Goal: Task Accomplishment & Management: Manage account settings

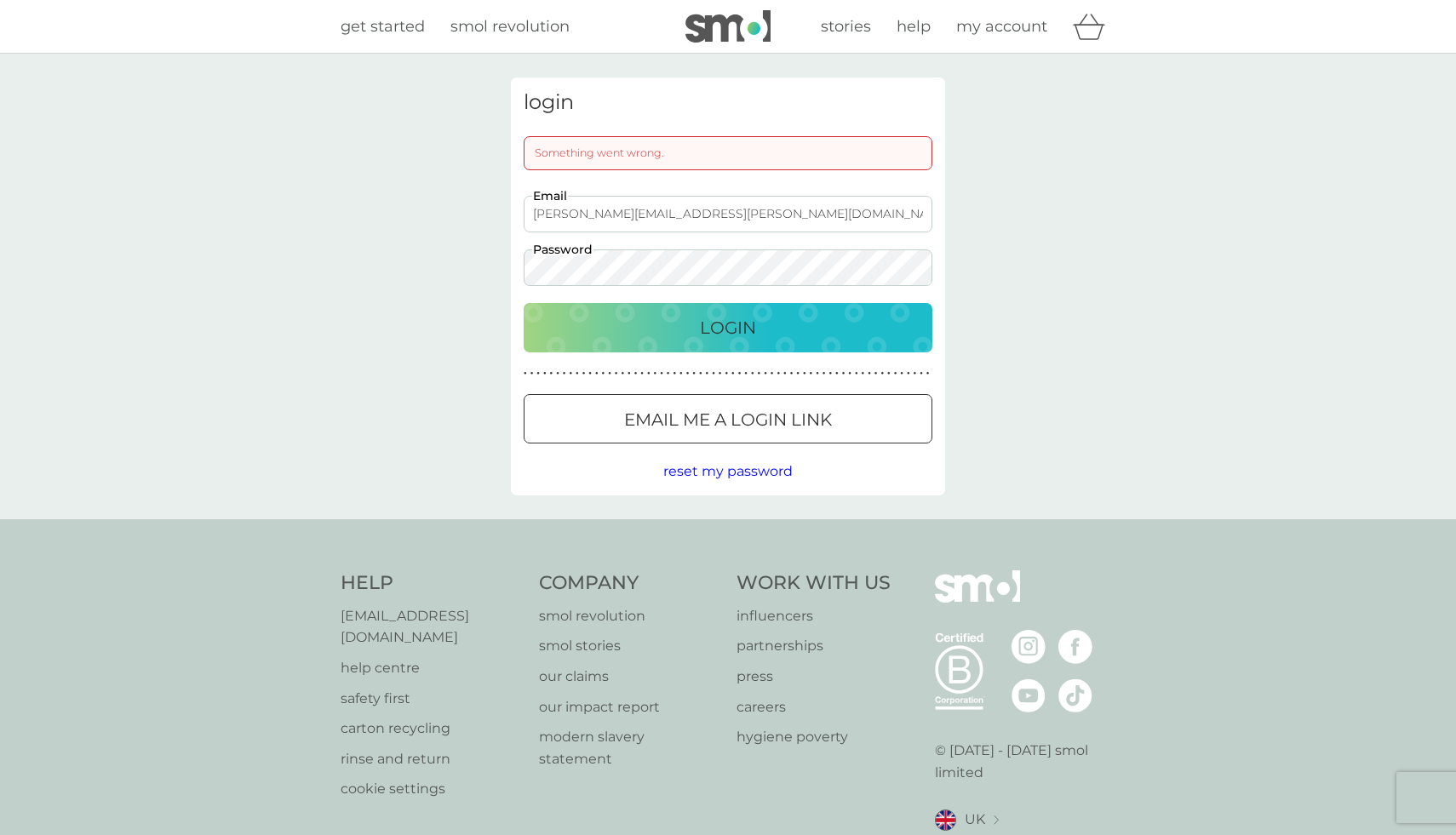
click at [472, 261] on div "login Something went wrong. sam.carlisle@gmail.com Email Password Login ● ● ● ●…" at bounding box center [728, 286] width 1456 height 465
click at [569, 332] on div "Login" at bounding box center [727, 327] width 375 height 27
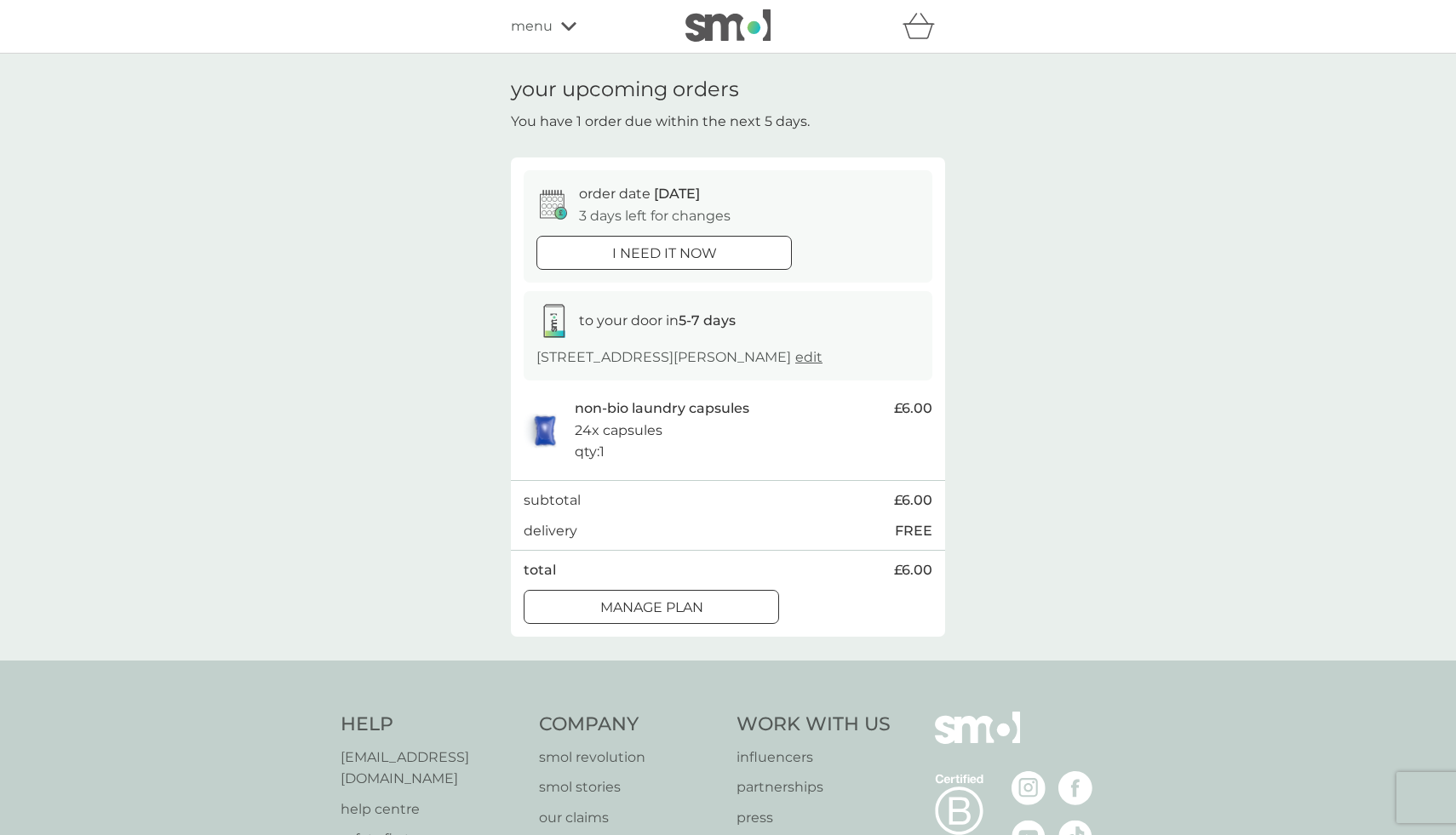
click at [628, 611] on div at bounding box center [651, 607] width 61 height 18
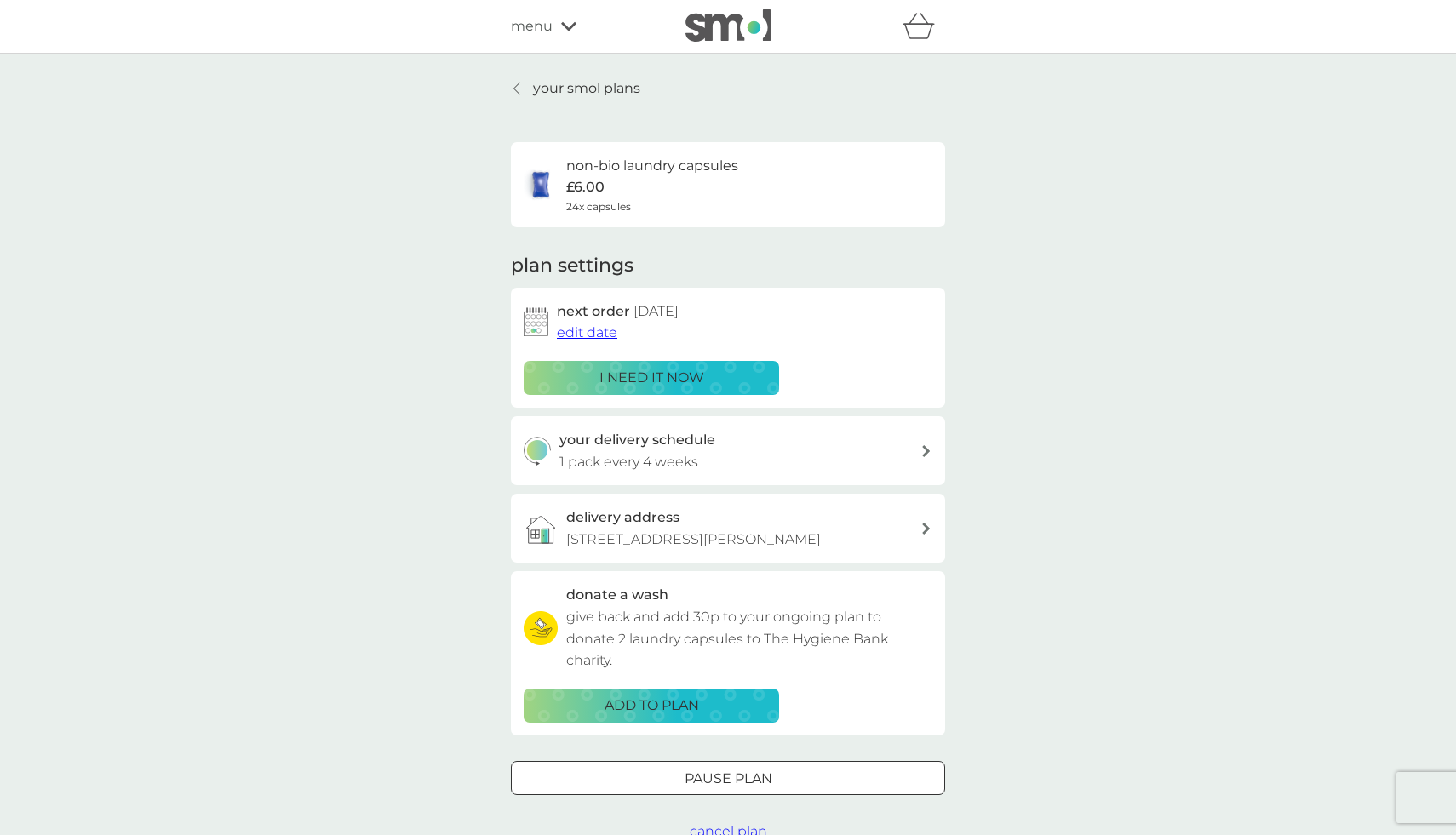
click at [589, 335] on span "edit date" at bounding box center [586, 332] width 60 height 16
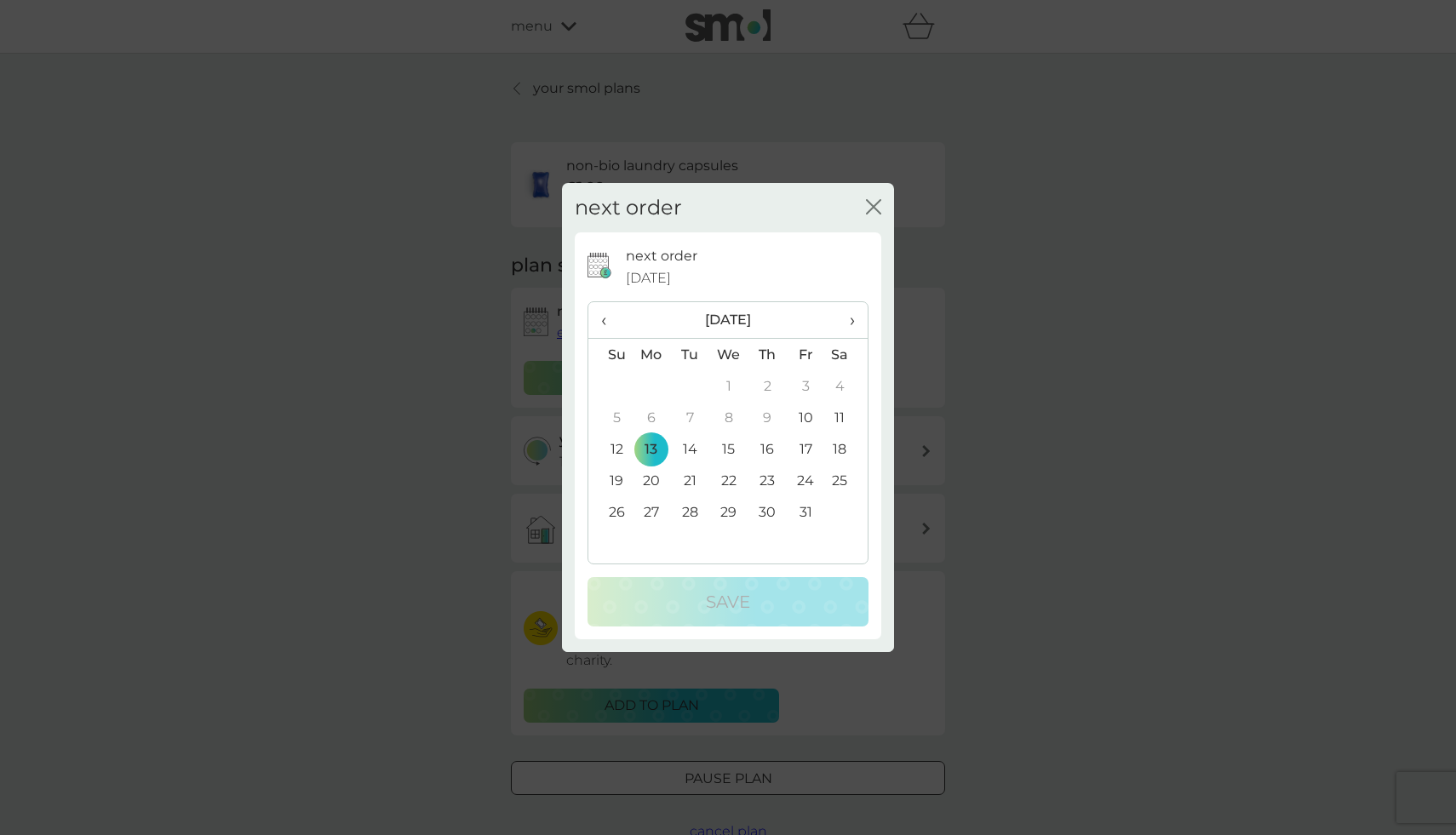
click at [651, 514] on td "27" at bounding box center [650, 511] width 39 height 32
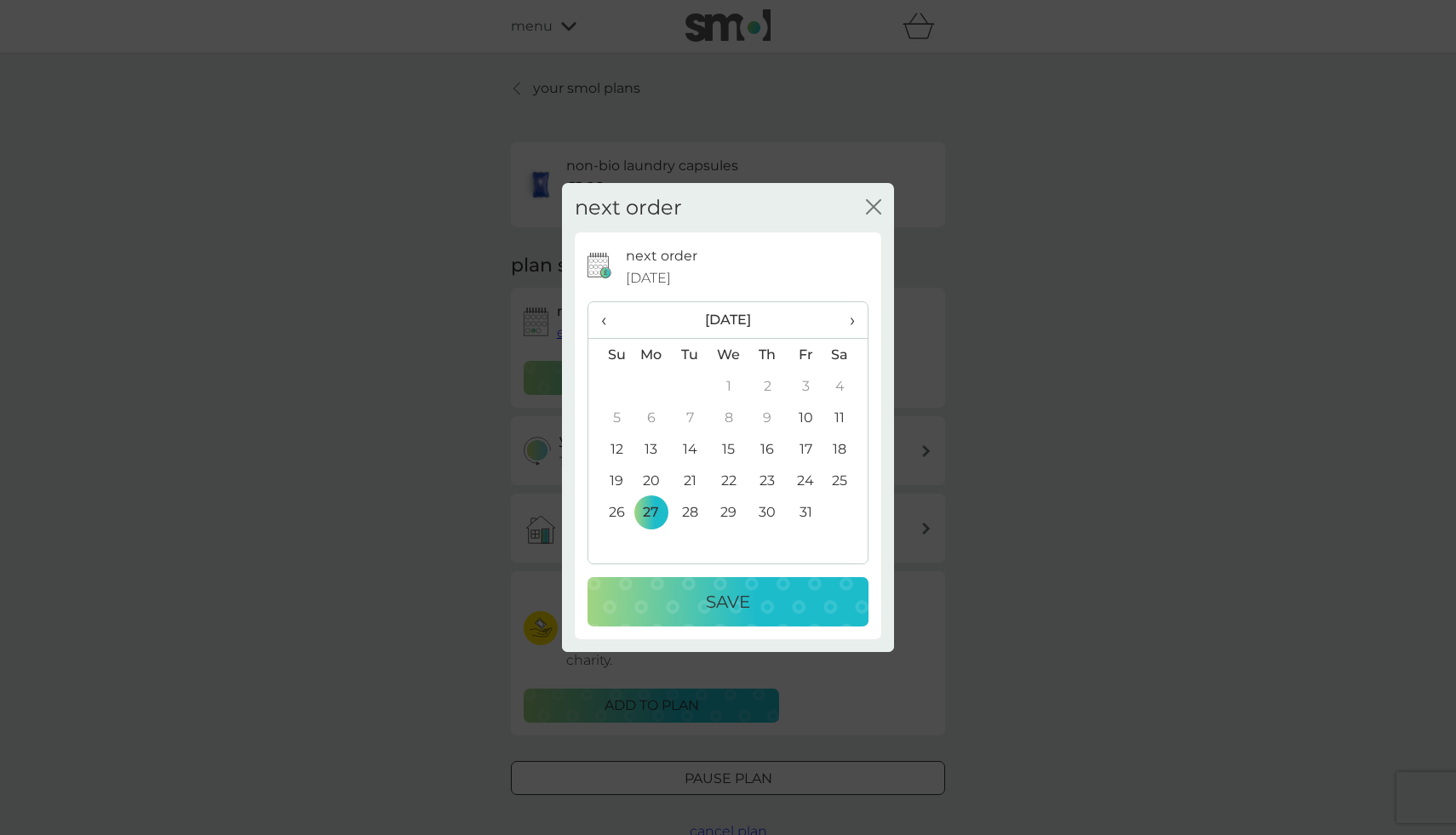
click at [670, 598] on div "Save" at bounding box center [728, 601] width 247 height 27
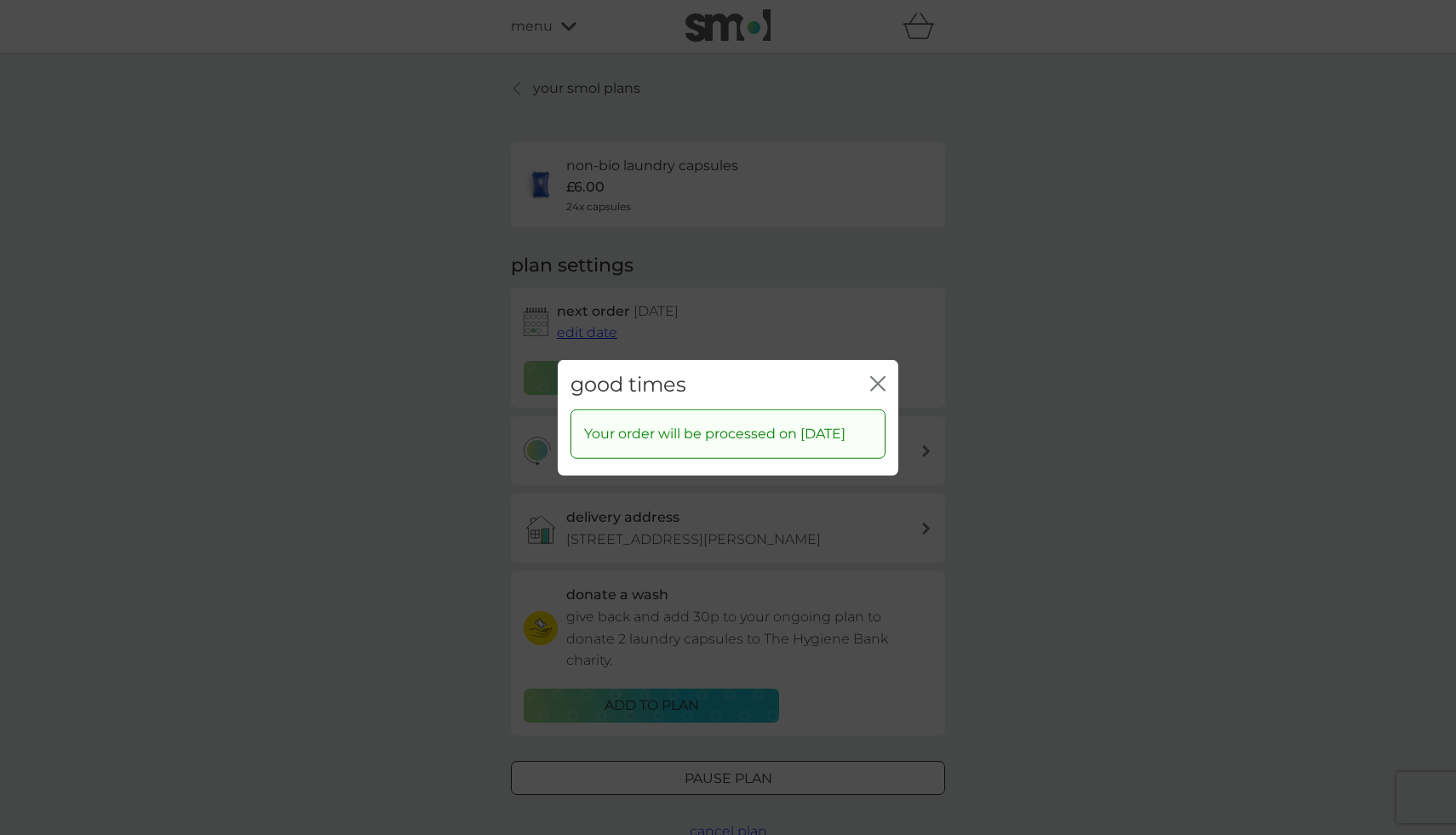
click at [877, 372] on div "close" at bounding box center [877, 384] width 15 height 25
click at [877, 378] on icon "close" at bounding box center [877, 383] width 15 height 15
